Goal: Task Accomplishment & Management: Use online tool/utility

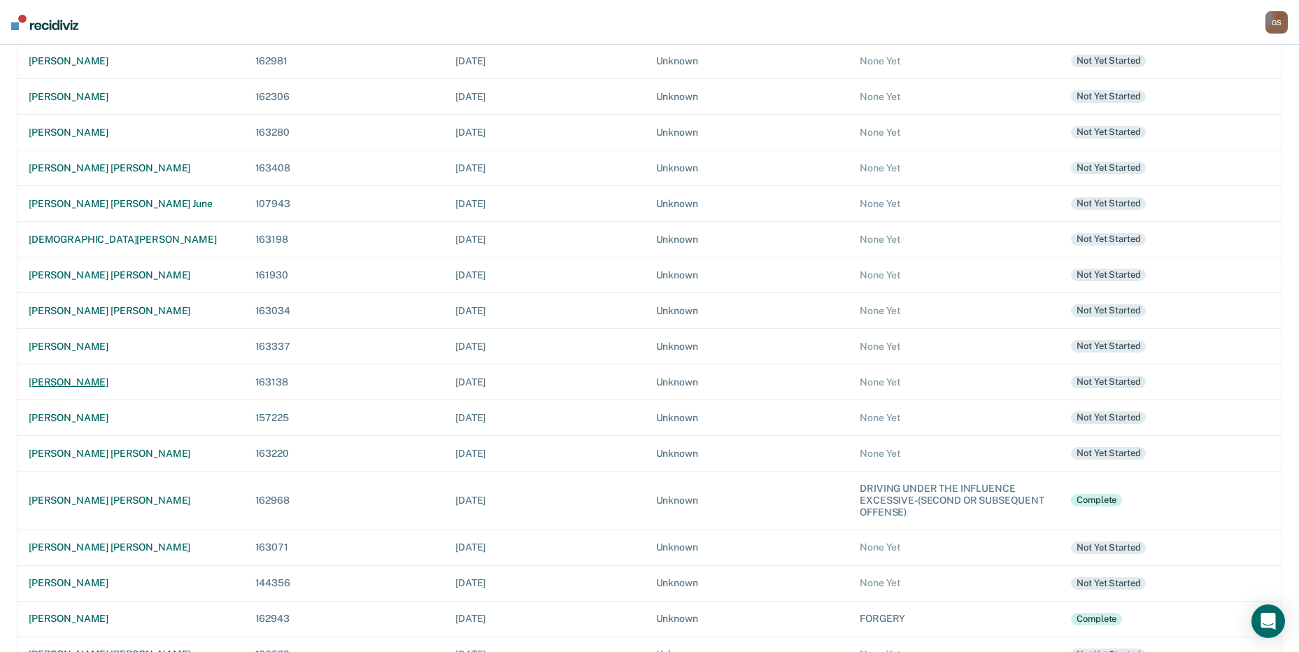
scroll to position [218, 0]
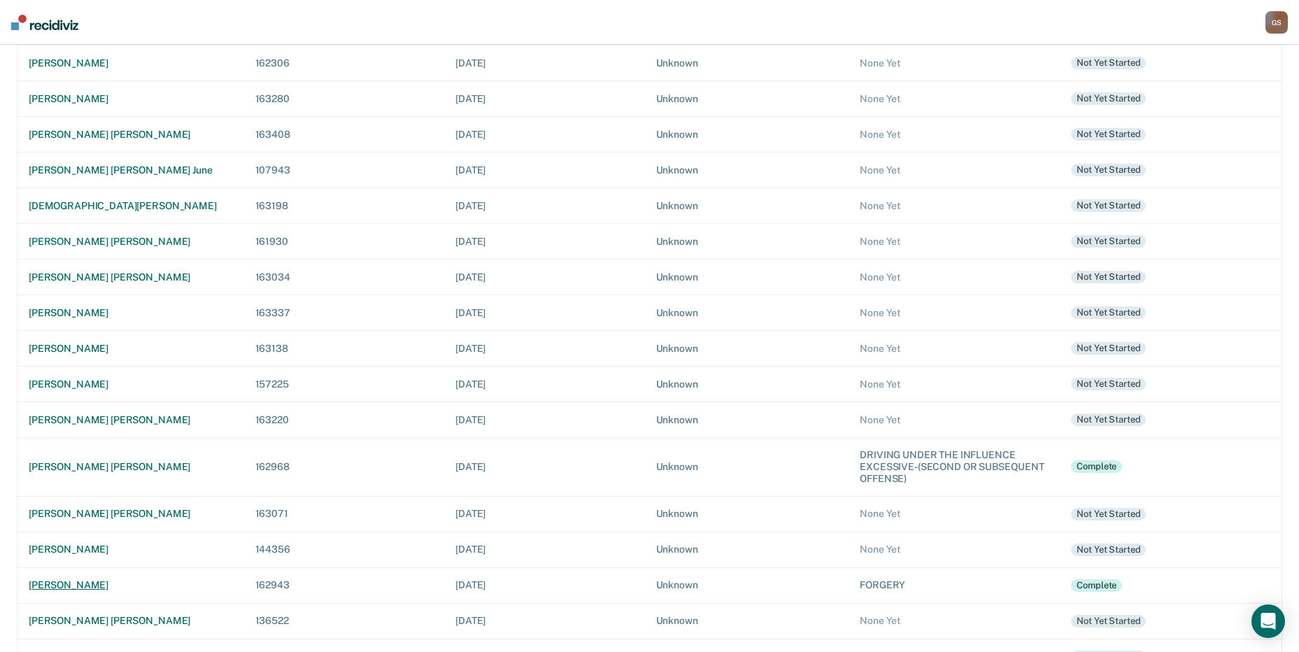
click at [119, 580] on div "[PERSON_NAME]" at bounding box center [131, 585] width 204 height 12
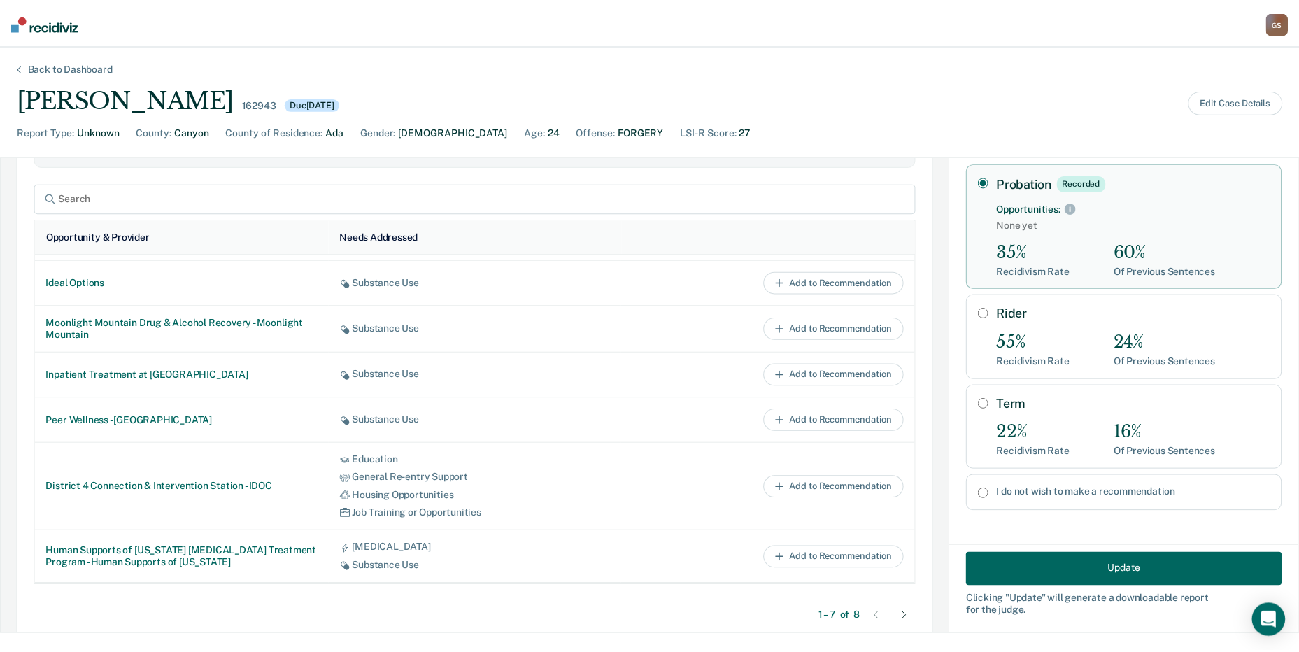
scroll to position [690, 0]
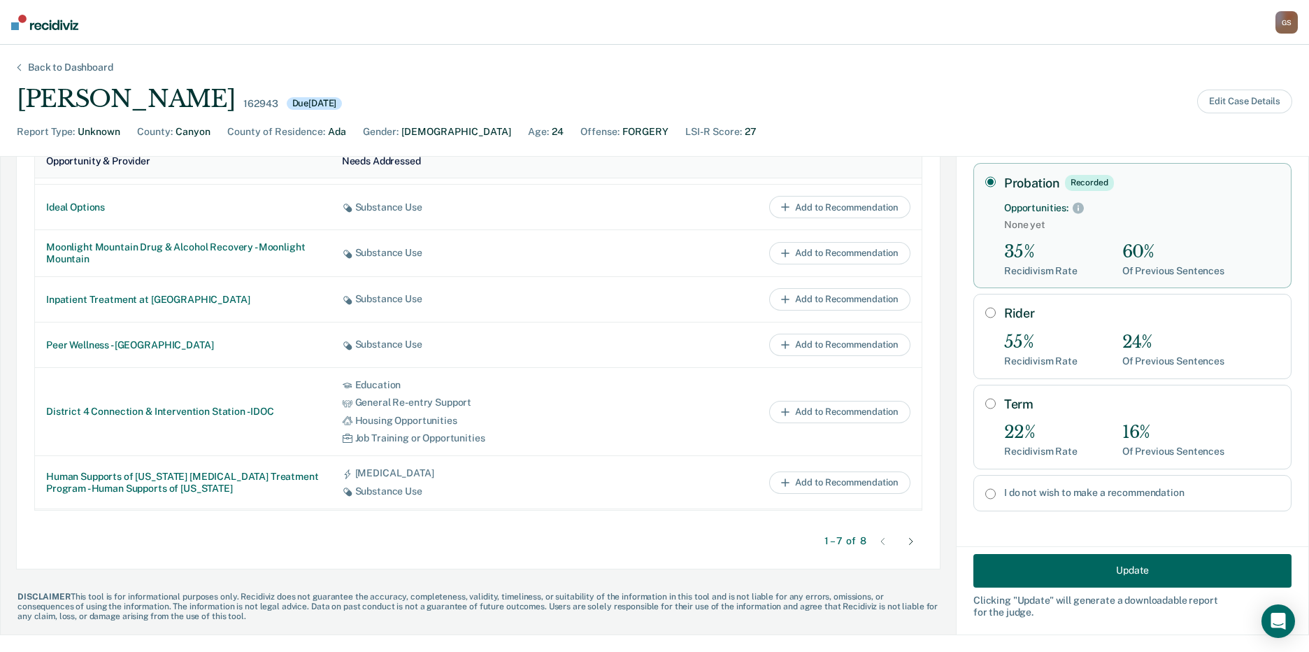
click at [1060, 574] on button "Update" at bounding box center [1133, 570] width 318 height 34
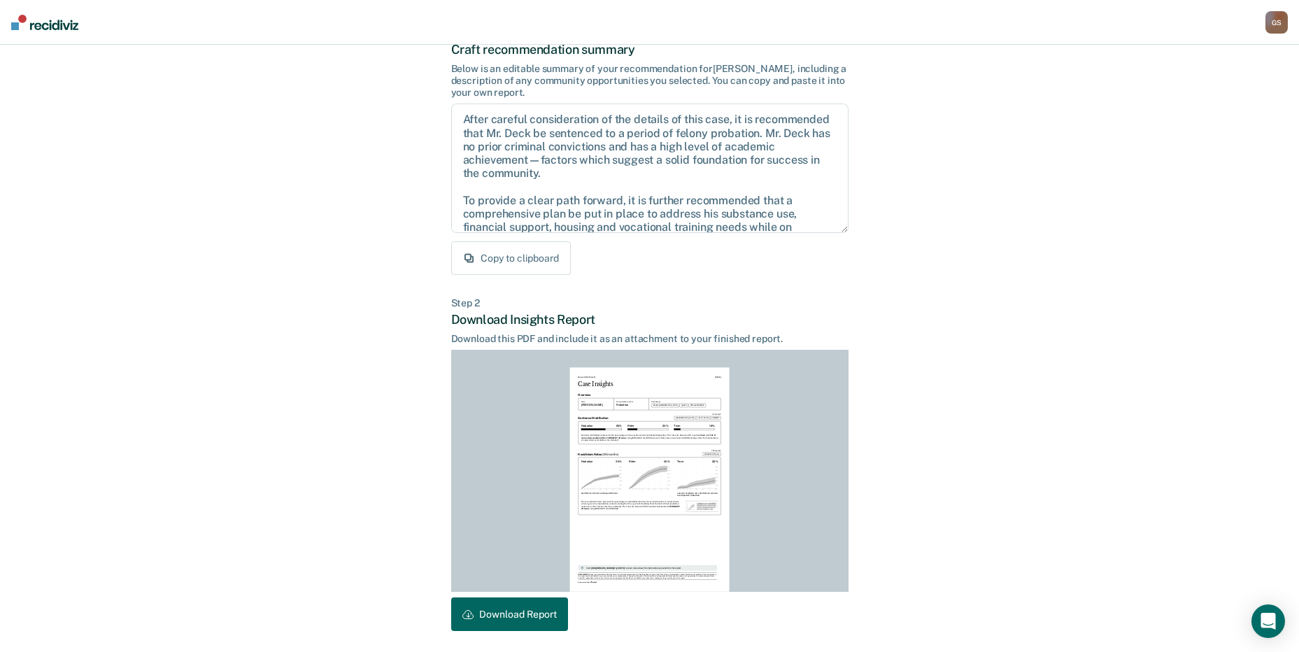
scroll to position [145, 0]
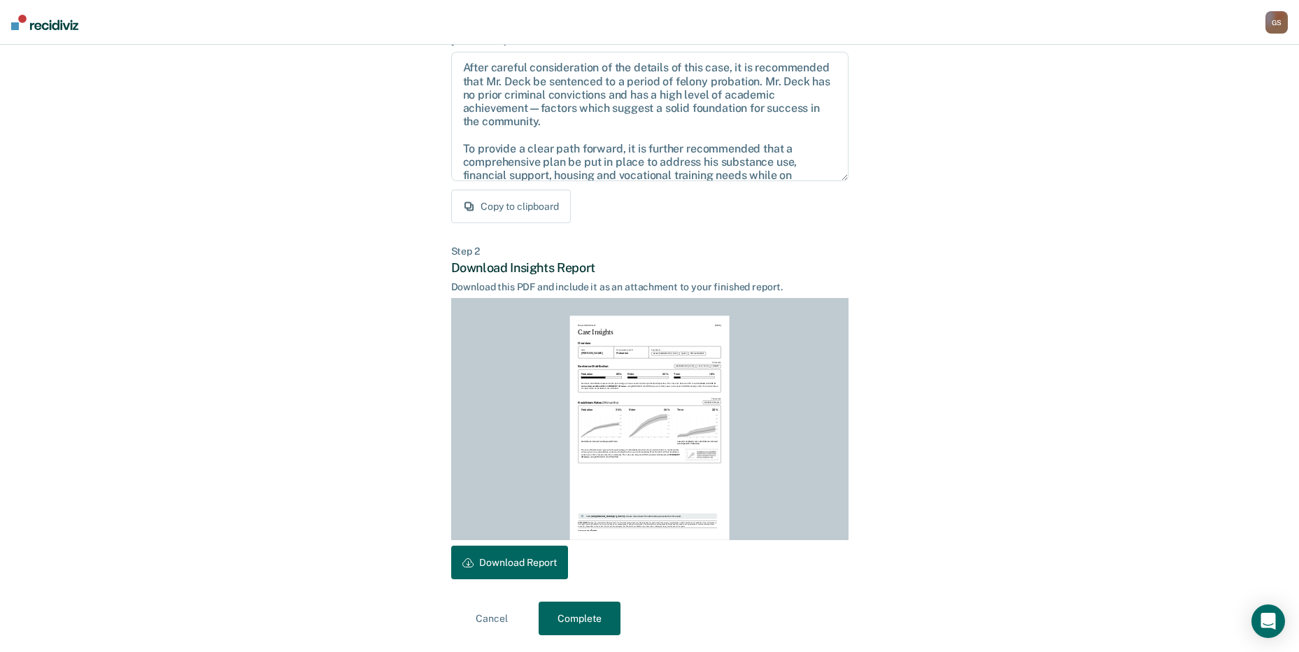
click at [553, 568] on button "Download Report" at bounding box center [509, 563] width 117 height 34
click at [582, 633] on button "Complete" at bounding box center [580, 619] width 82 height 34
click at [579, 613] on button "Complete" at bounding box center [580, 619] width 82 height 34
click at [604, 623] on button "Complete" at bounding box center [580, 619] width 82 height 34
